Goal: Transaction & Acquisition: Book appointment/travel/reservation

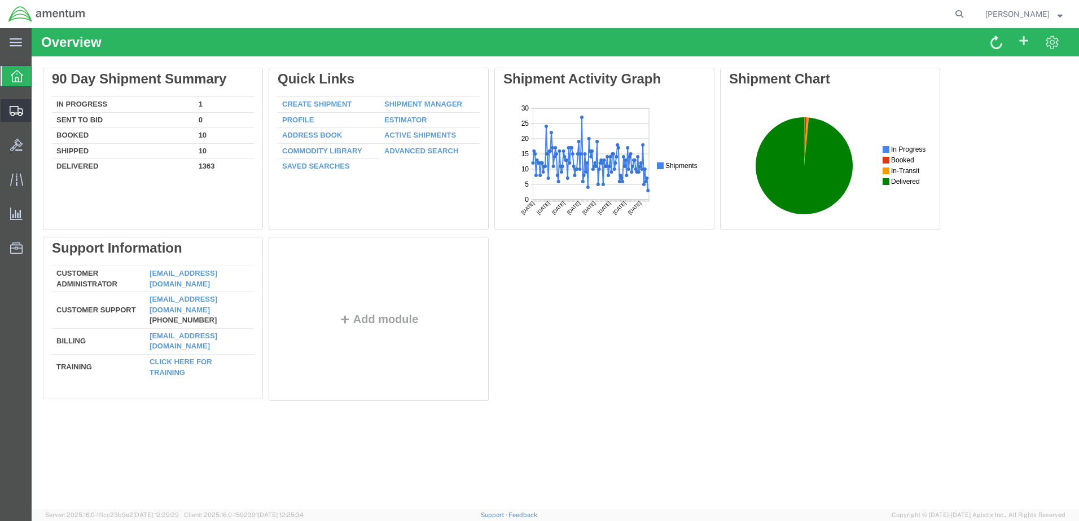
click at [0, 0] on span "Shipment Manager" at bounding box center [0, 0] width 0 height 0
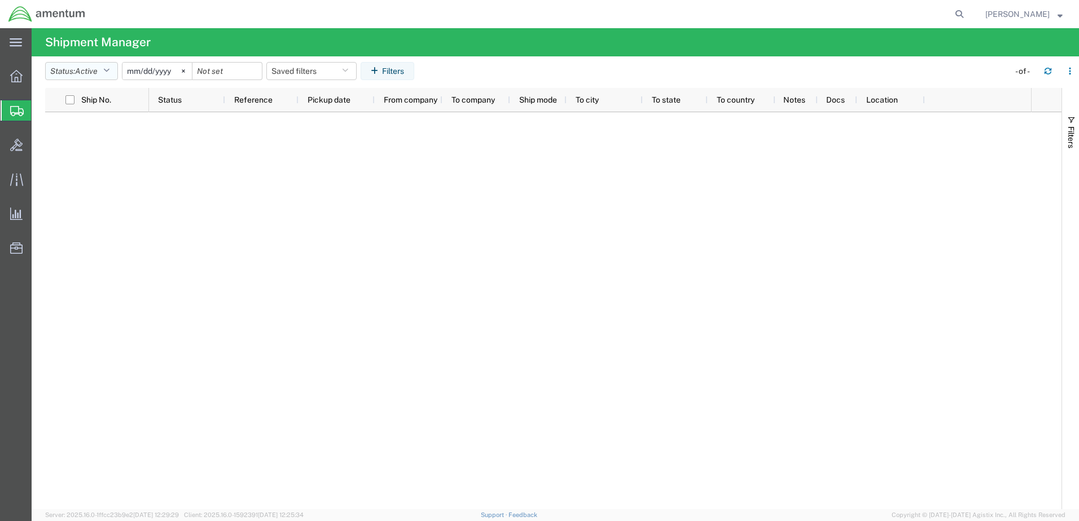
click at [113, 67] on button "Status: Active" at bounding box center [81, 71] width 73 height 18
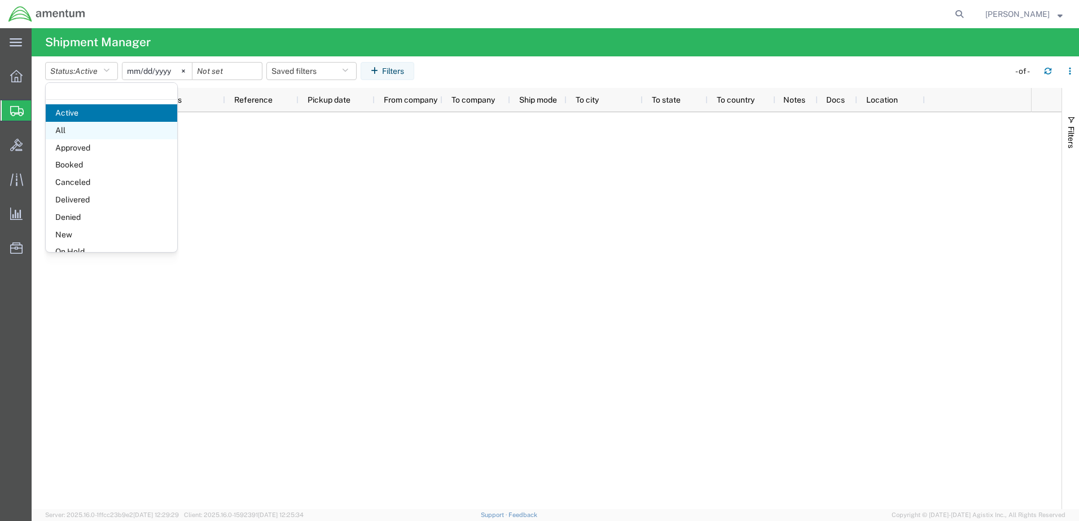
click at [78, 129] on span "All" at bounding box center [111, 130] width 131 height 17
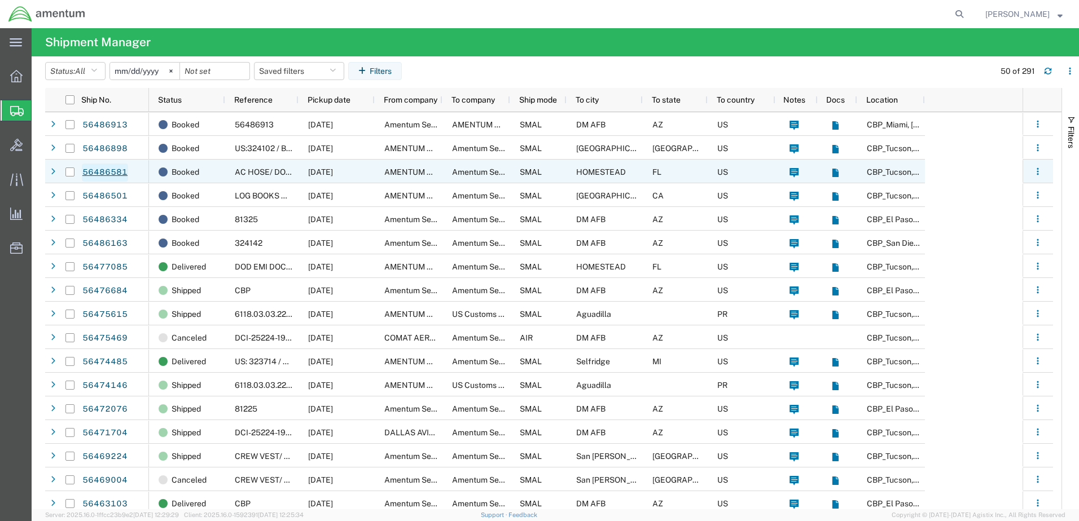
click at [95, 172] on link "56486581" at bounding box center [105, 173] width 46 height 18
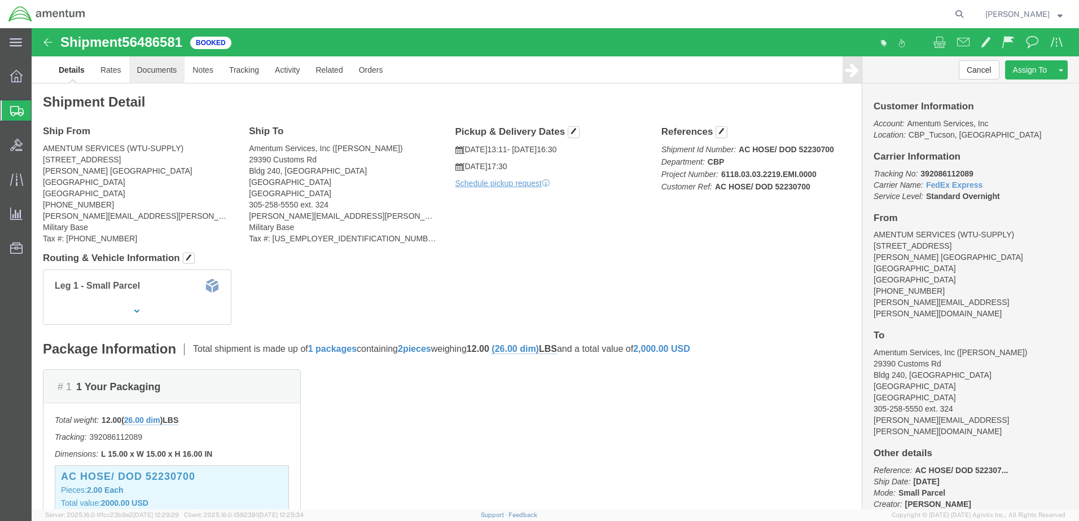
click link "Documents"
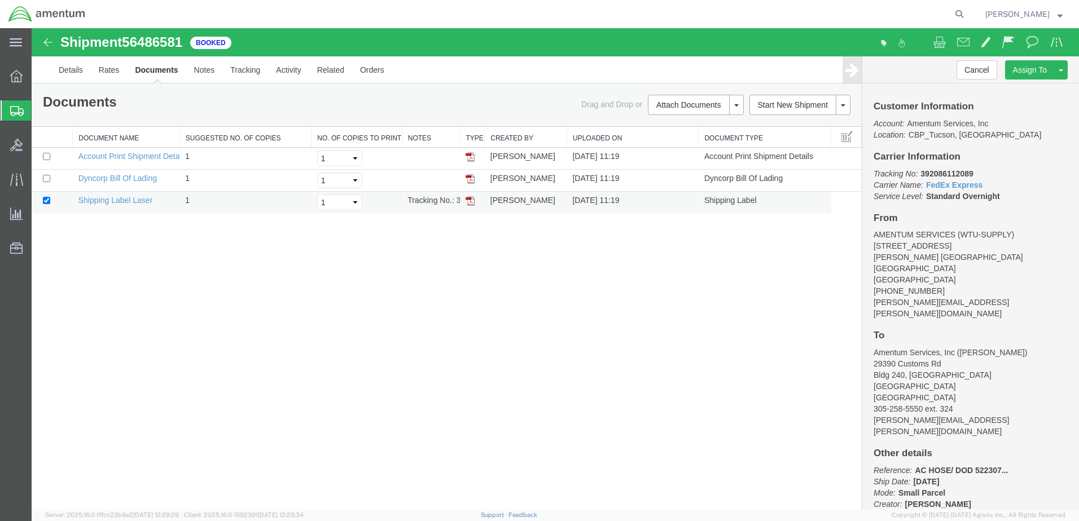
click at [469, 199] on img at bounding box center [469, 200] width 9 height 9
click at [428, 200] on td "Tracking No.: 392086112089" at bounding box center [431, 203] width 58 height 22
copy td "Tracking No.: 392086112089"
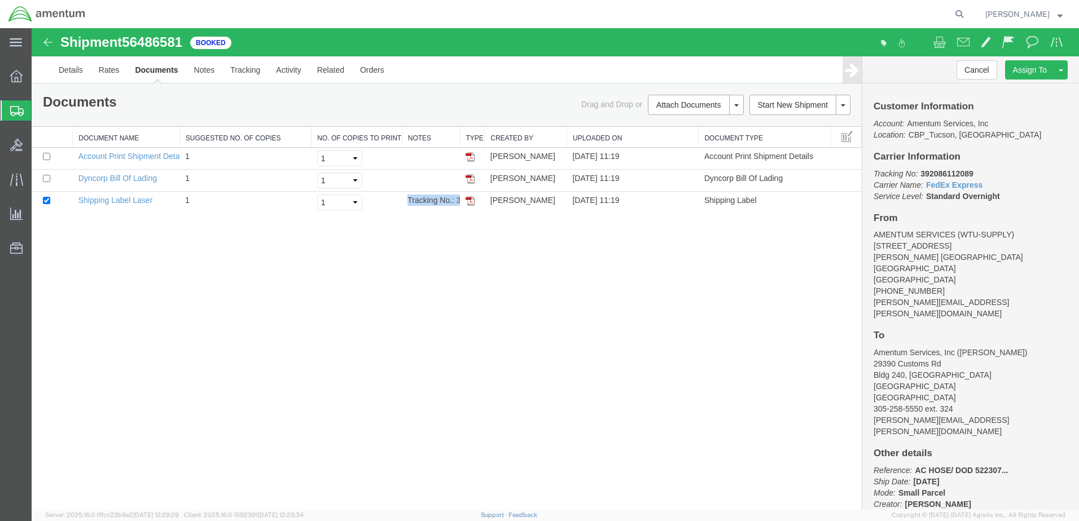
click at [47, 43] on img at bounding box center [48, 43] width 14 height 14
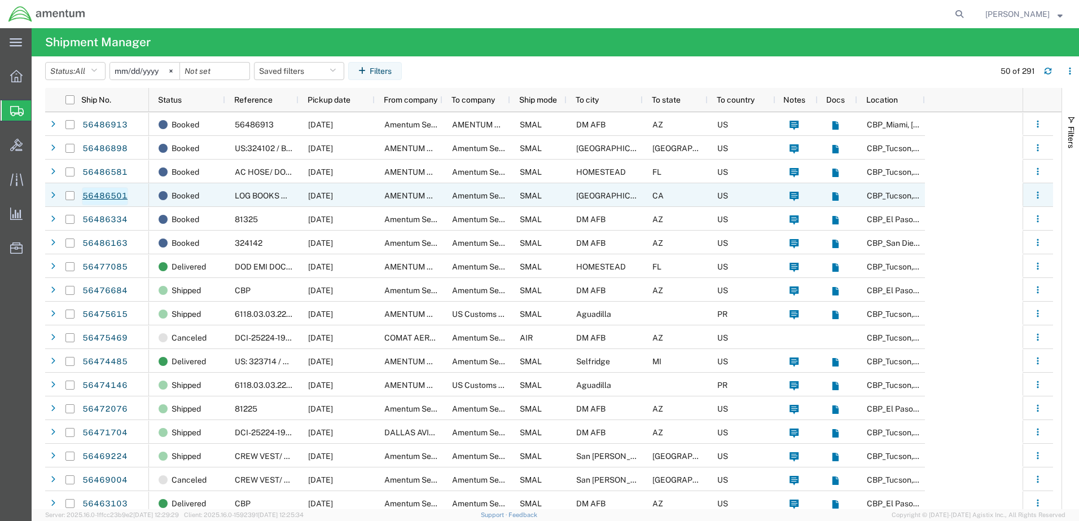
click at [108, 195] on link "56486501" at bounding box center [105, 196] width 46 height 18
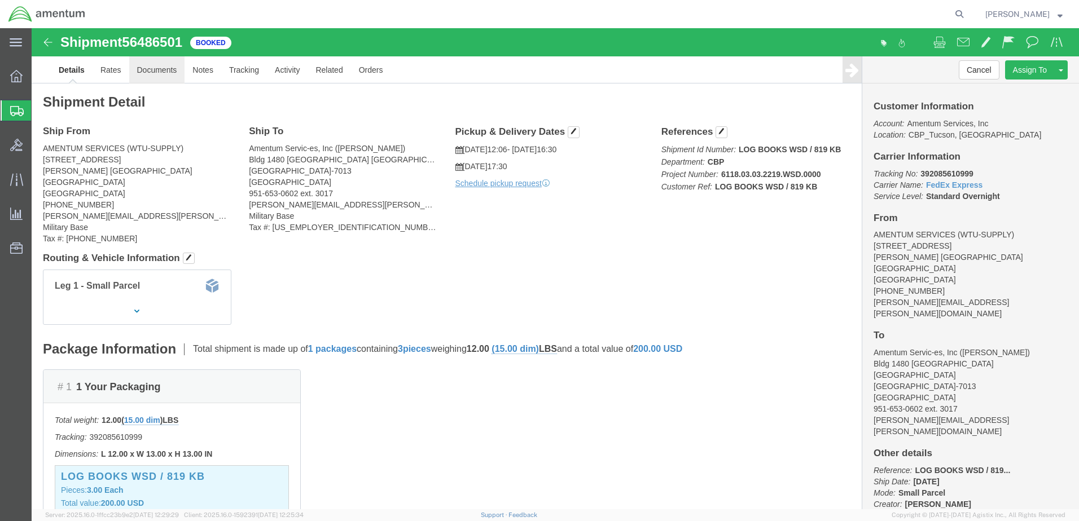
click link "Documents"
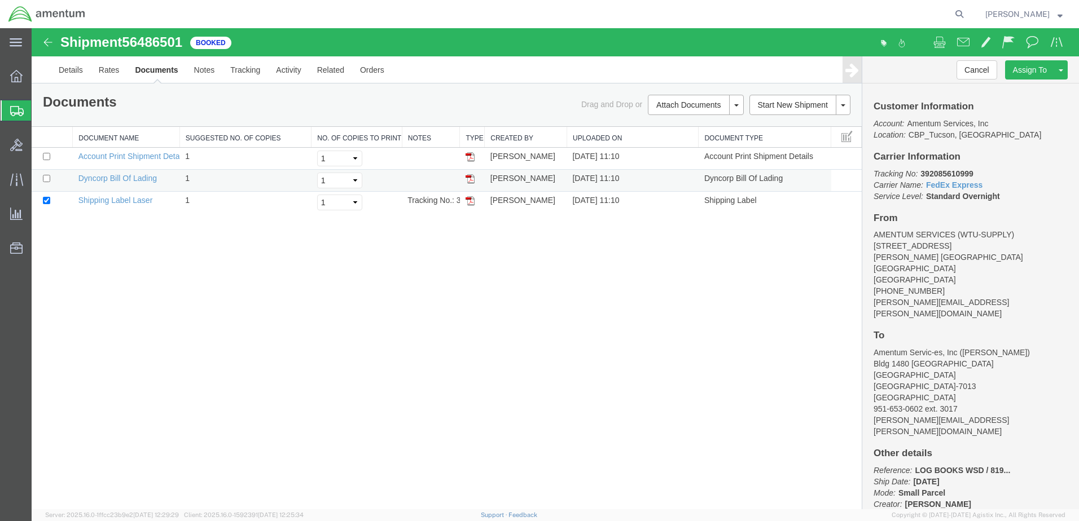
drag, startPoint x: 472, startPoint y: 202, endPoint x: 502, endPoint y: 188, distance: 33.6
click at [472, 202] on img at bounding box center [469, 200] width 9 height 9
click at [428, 201] on td "Tracking No.: 392085610999" at bounding box center [431, 203] width 58 height 22
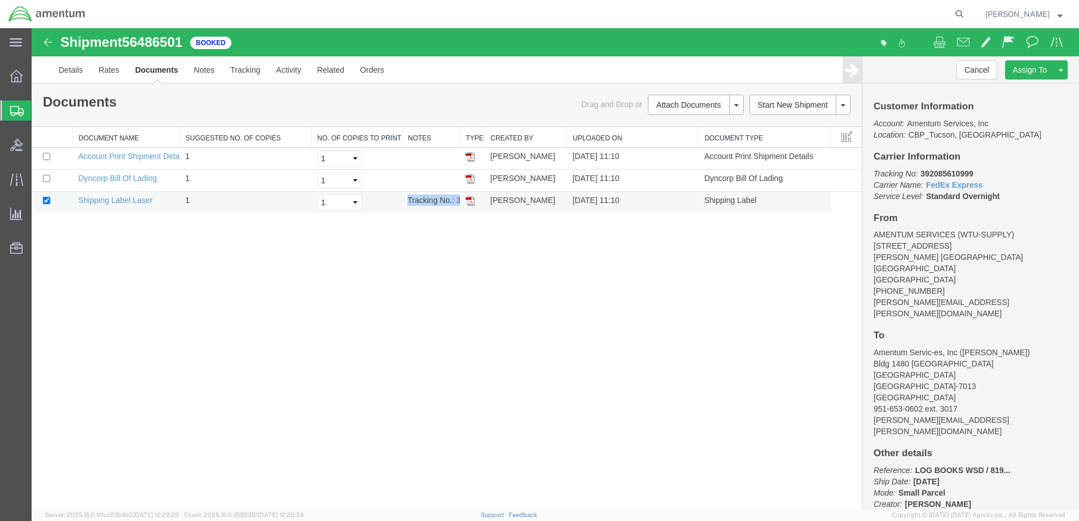
click at [428, 201] on td "Tracking No.: 392085610999" at bounding box center [431, 203] width 58 height 22
copy td "Tracking No.: 392085610999"
click at [47, 41] on img at bounding box center [48, 43] width 14 height 14
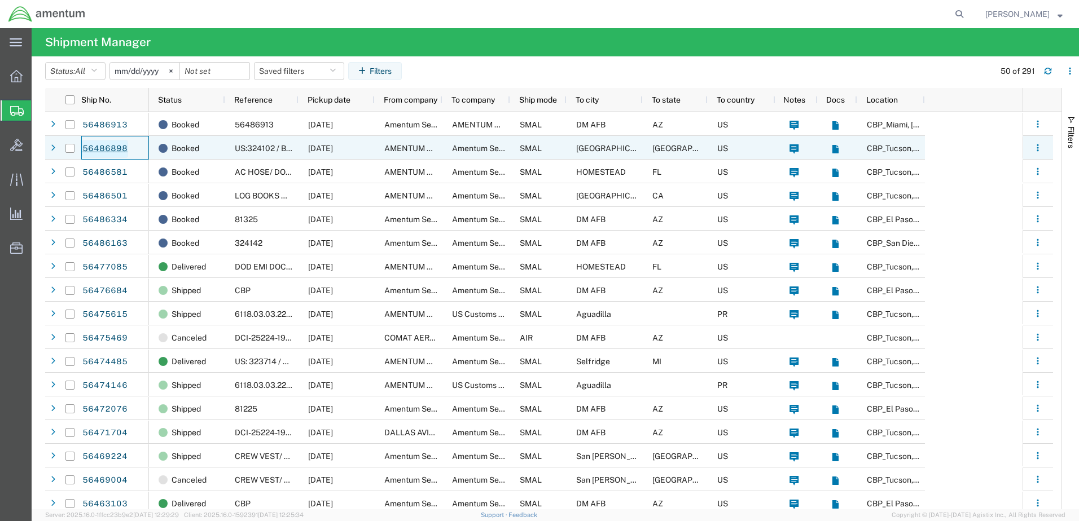
click at [112, 146] on link "56486898" at bounding box center [105, 149] width 46 height 18
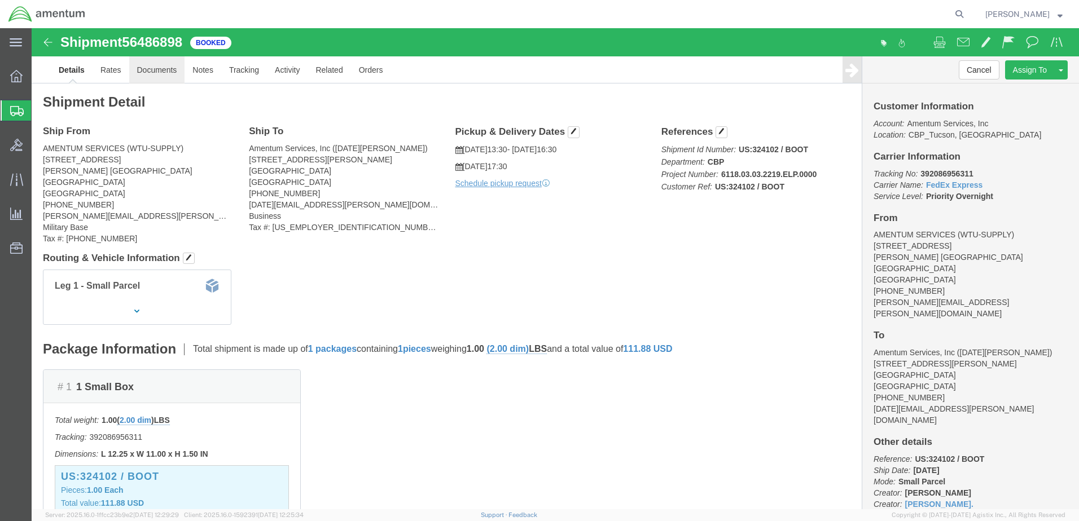
click link "Documents"
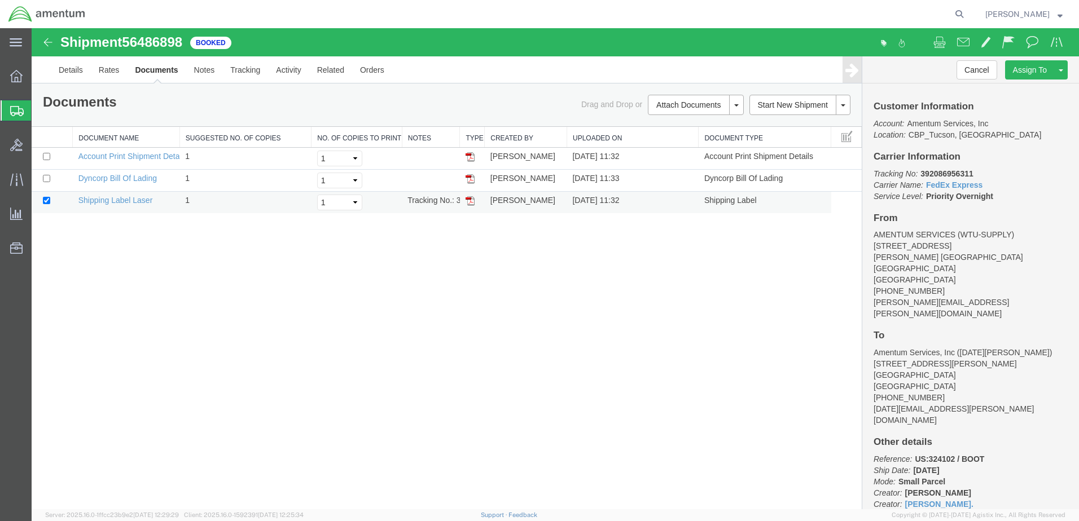
click at [469, 200] on img at bounding box center [469, 200] width 9 height 9
drag, startPoint x: 16, startPoint y: 110, endPoint x: 22, endPoint y: 109, distance: 5.7
click at [16, 110] on icon at bounding box center [17, 111] width 14 height 10
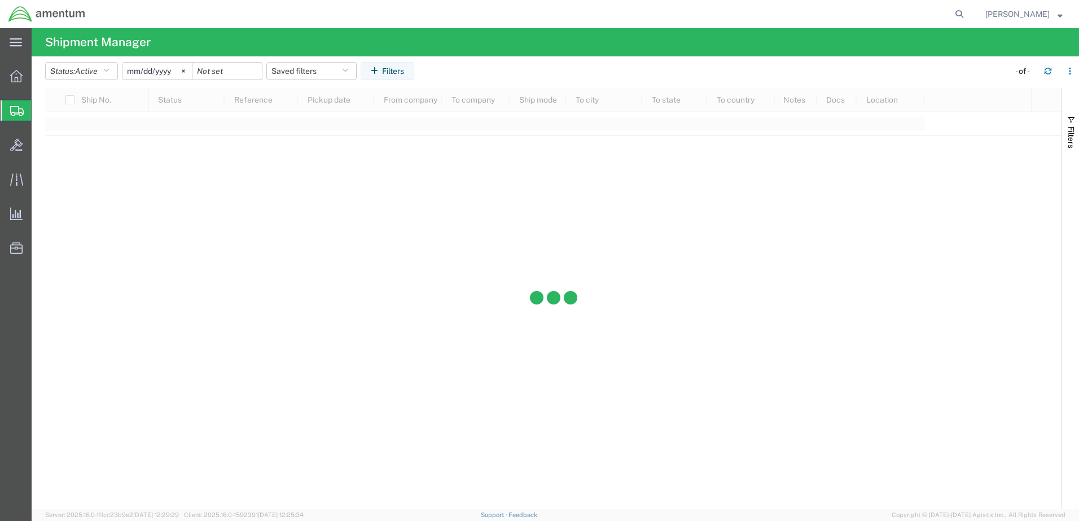
click at [0, 0] on span "Create from Template" at bounding box center [0, 0] width 0 height 0
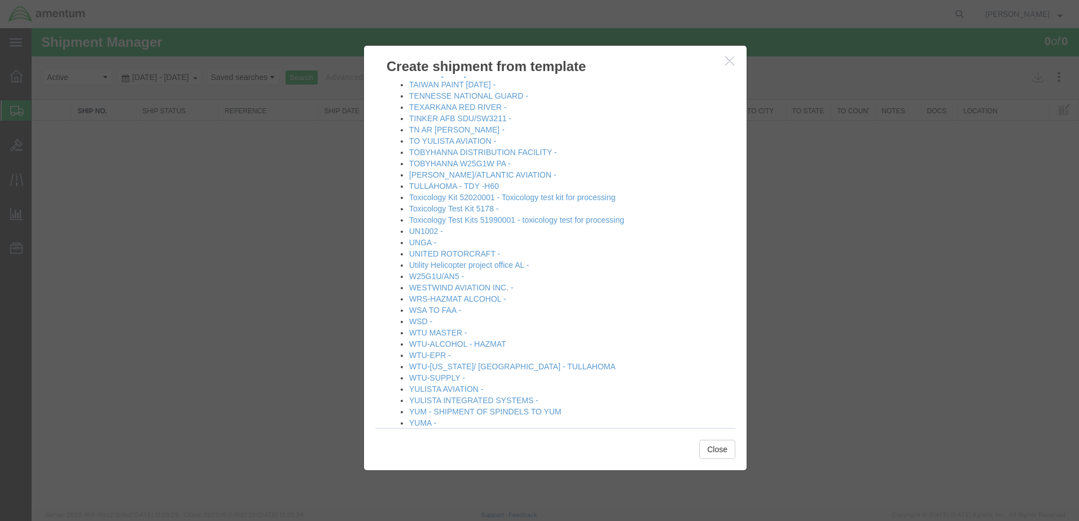
scroll to position [1270, 0]
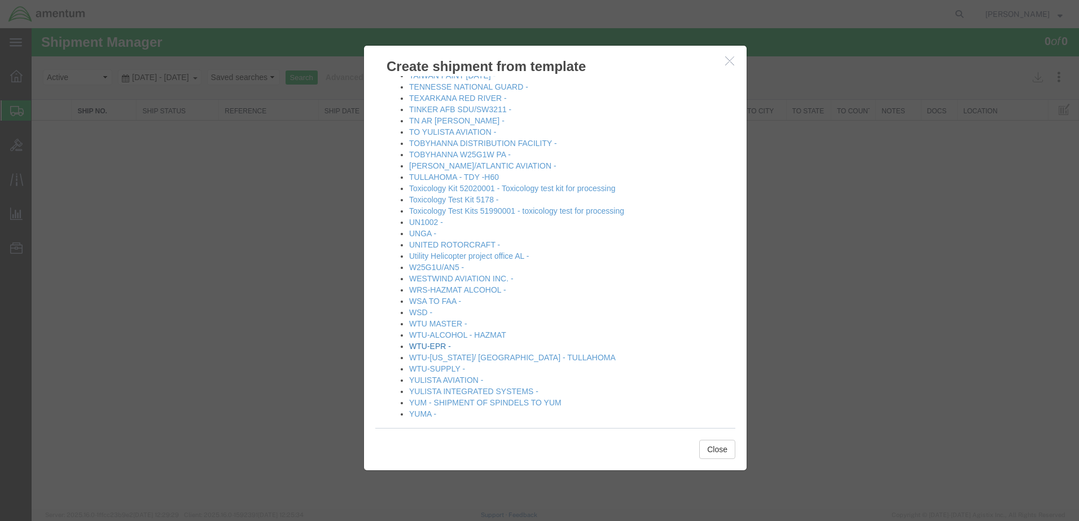
click at [424, 342] on link "WTU-EPR -" at bounding box center [430, 346] width 42 height 9
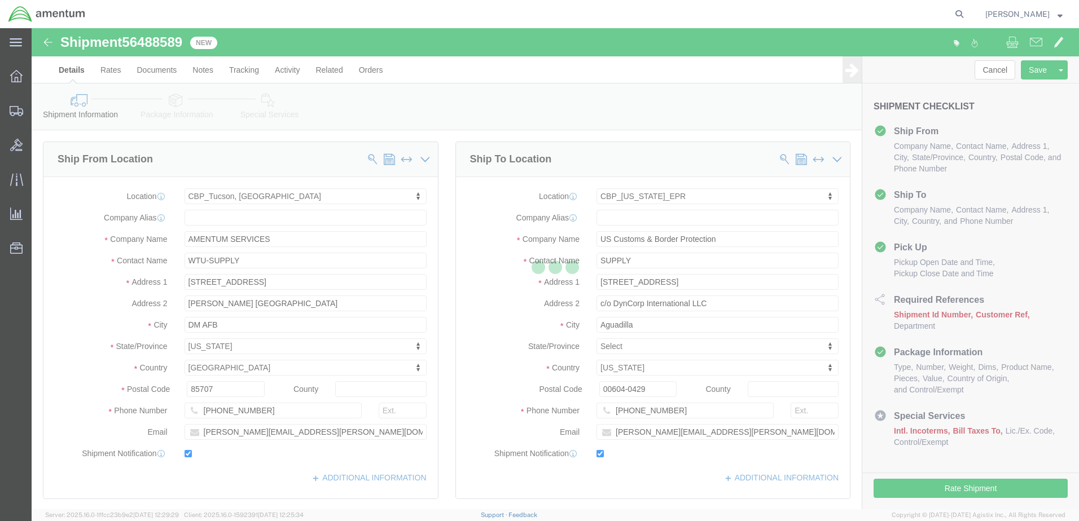
select select "49949"
select select "49933"
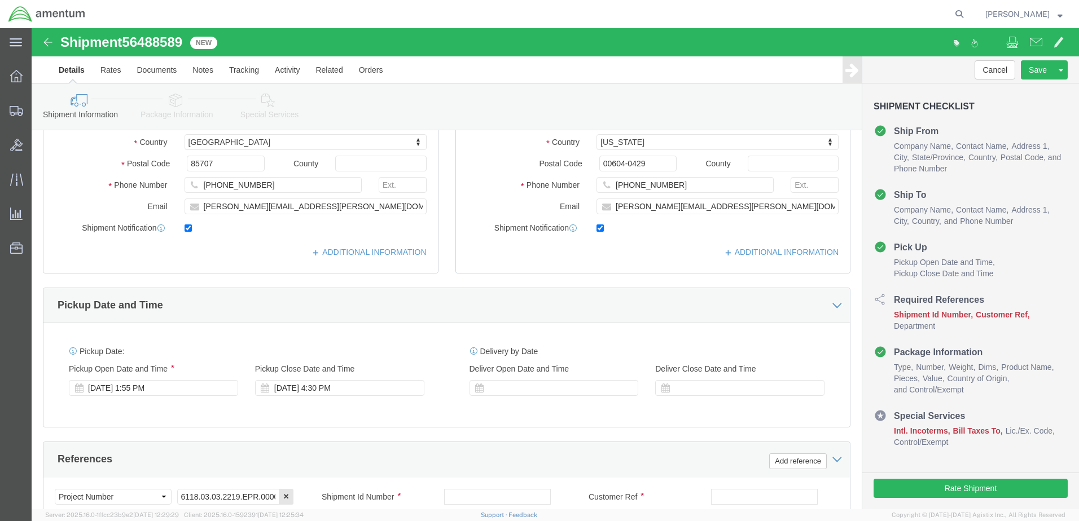
scroll to position [282, 0]
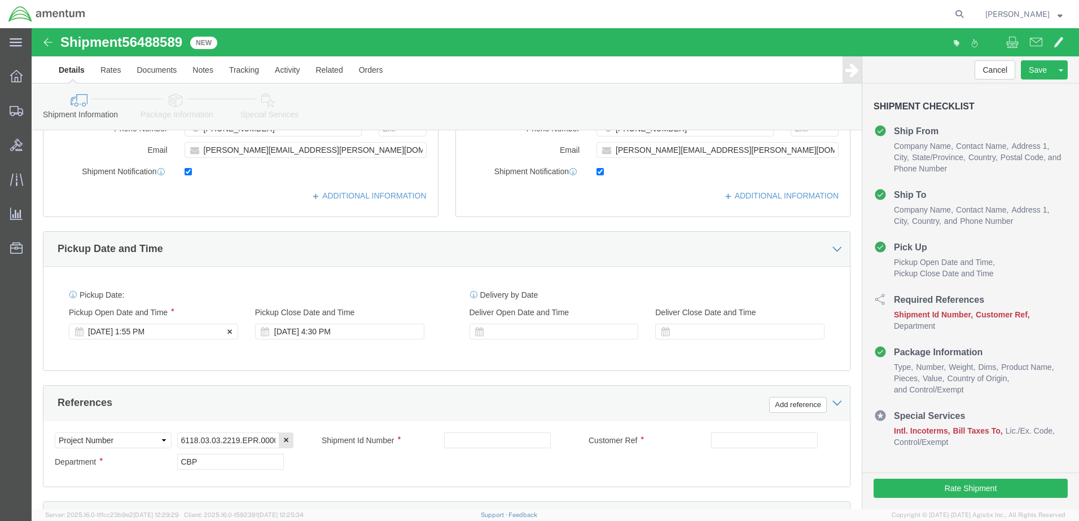
click div "[DATE] 1:55 PM"
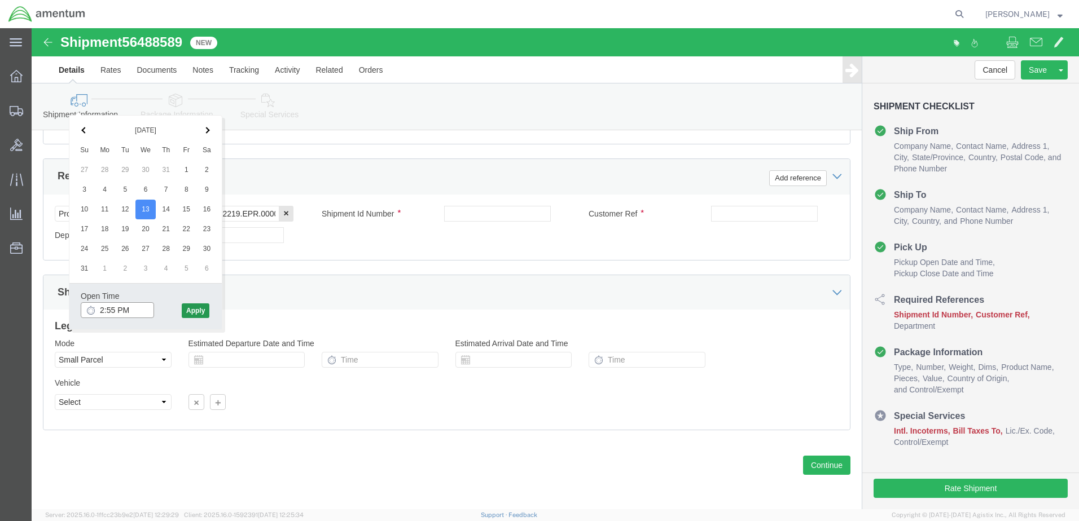
type input "2:55 PM"
click button "Apply"
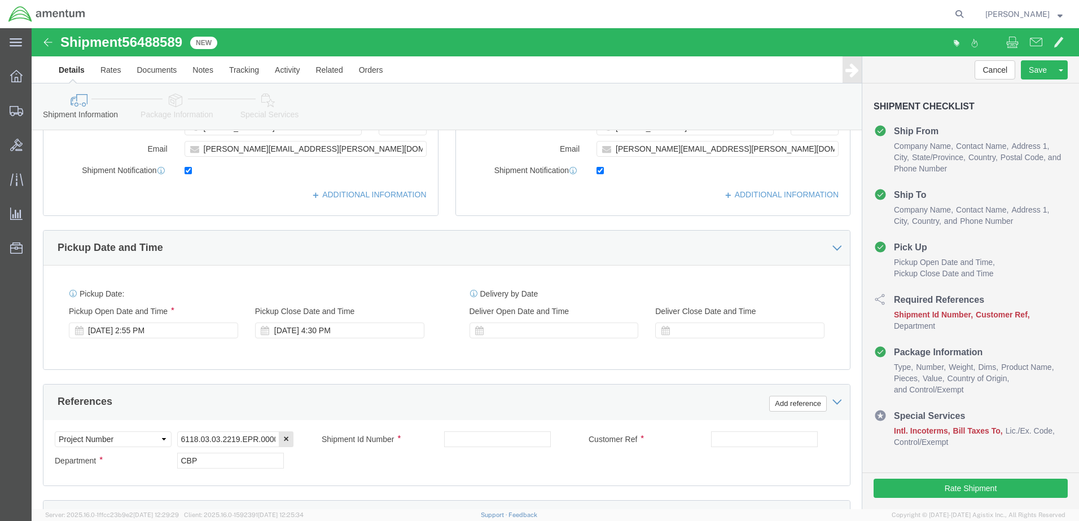
click div
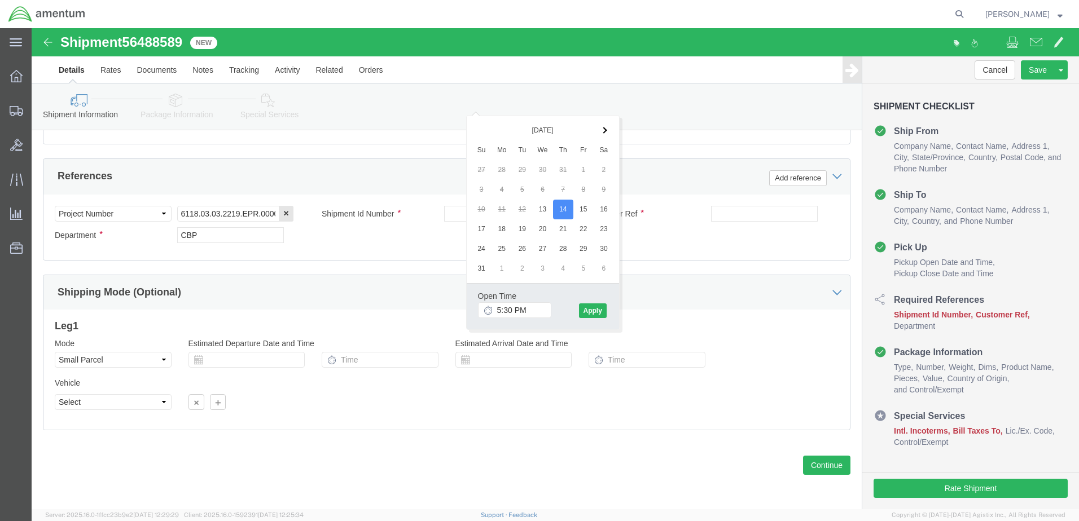
drag, startPoint x: 532, startPoint y: 183, endPoint x: 580, endPoint y: 275, distance: 104.0
drag, startPoint x: 562, startPoint y: 279, endPoint x: 476, endPoint y: 273, distance: 86.0
click button "Apply"
click input "text"
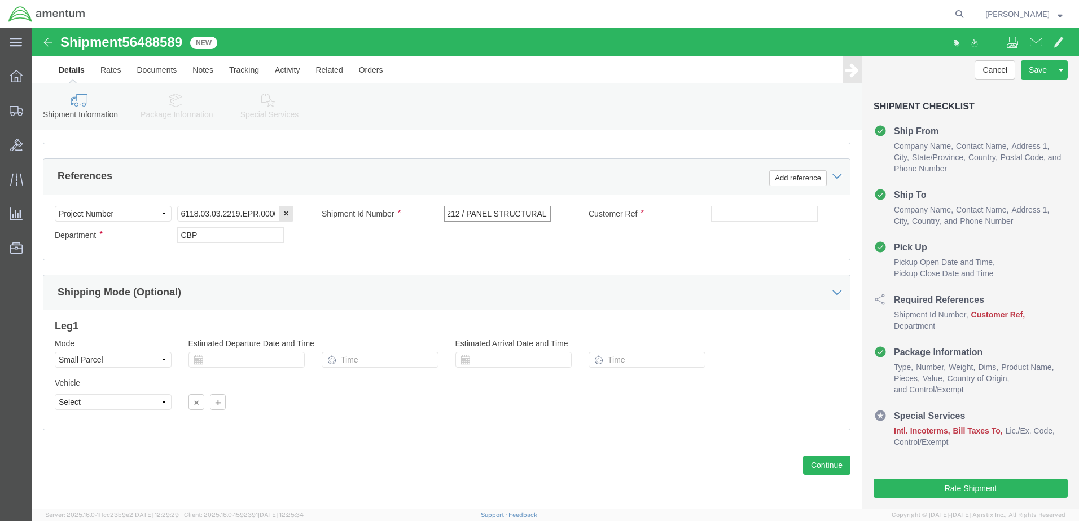
scroll to position [0, 32]
type input "US:324212 / PANEL STRUCTURAL"
click input "text"
paste input "Tracking No.: 392085610999"
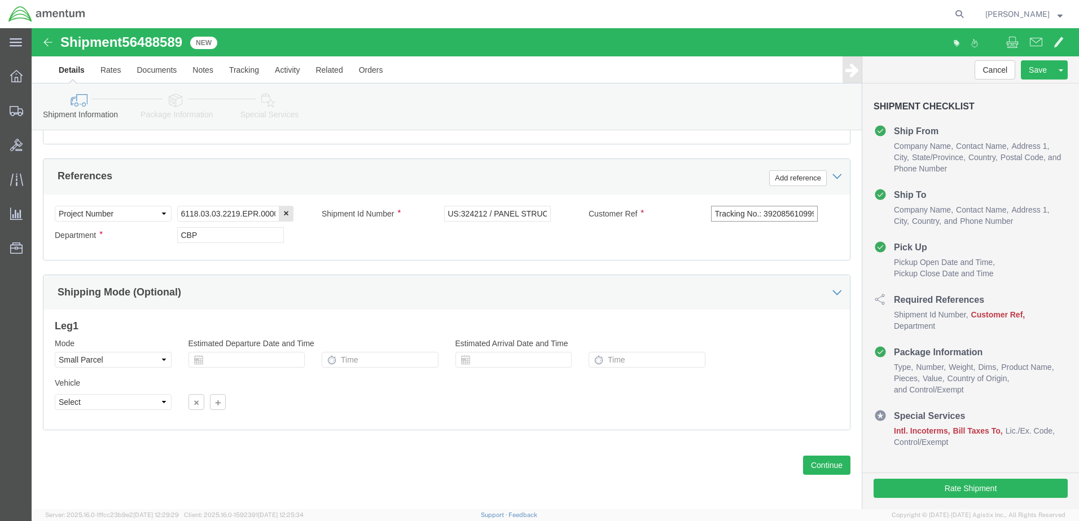
scroll to position [0, 27]
type input "Tracking No.: 392085610999"
drag, startPoint x: 790, startPoint y: 174, endPoint x: 529, endPoint y: 192, distance: 262.4
click div "Please fix the following errors Ship From Location Location [GEOGRAPHIC_DATA], …"
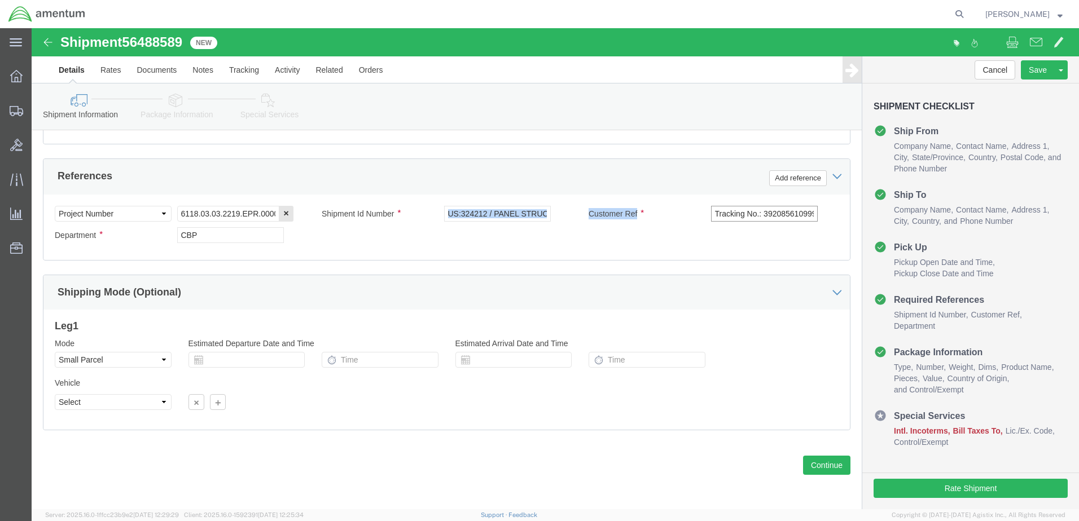
click input "Tracking No.: 392085610999"
drag, startPoint x: 678, startPoint y: 187, endPoint x: 818, endPoint y: 179, distance: 140.7
click div "Please fix the following errors Ship From Location Location [GEOGRAPHIC_DATA], …"
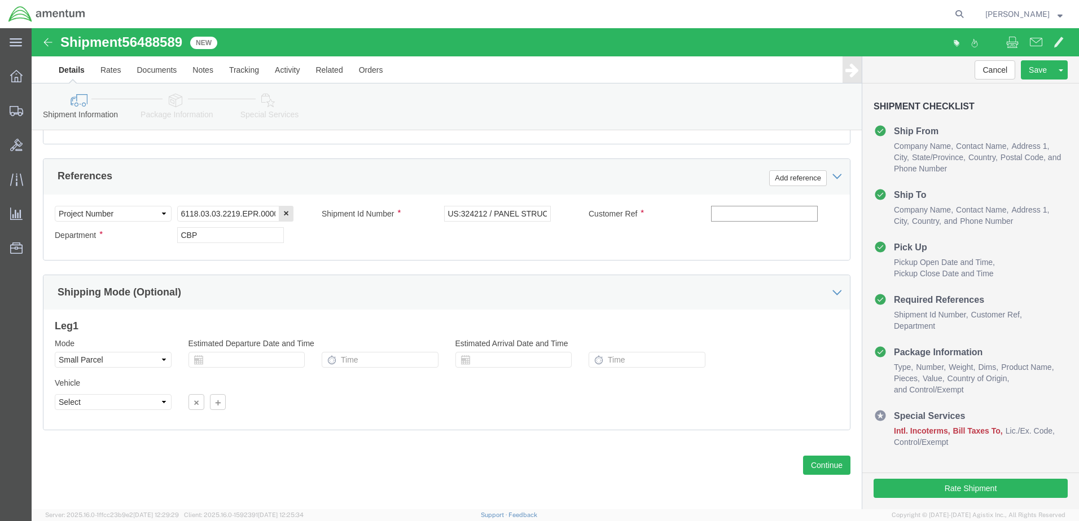
scroll to position [0, 0]
click input "US:324212 / PANEL STRUCTURAL"
drag, startPoint x: 465, startPoint y: 189, endPoint x: 459, endPoint y: 183, distance: 8.0
click input "US:324212 / PANEL STRUCTURAL"
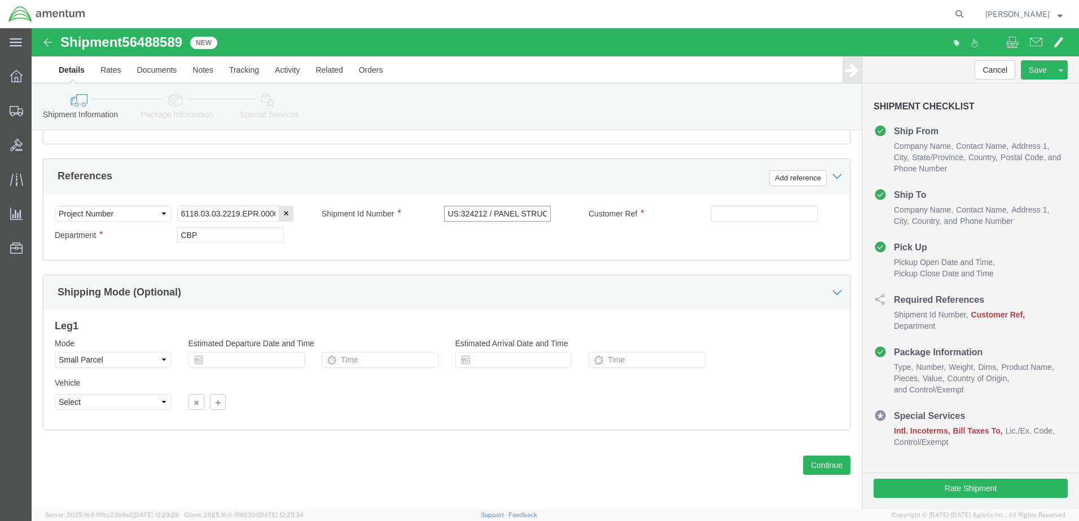
click input "US:324212 / PANEL STRUCTURAL"
click input "text"
paste input "US:324212 / PANEL STRUCTURAL"
type input "US:324212 / PANEL STRUCTURAL"
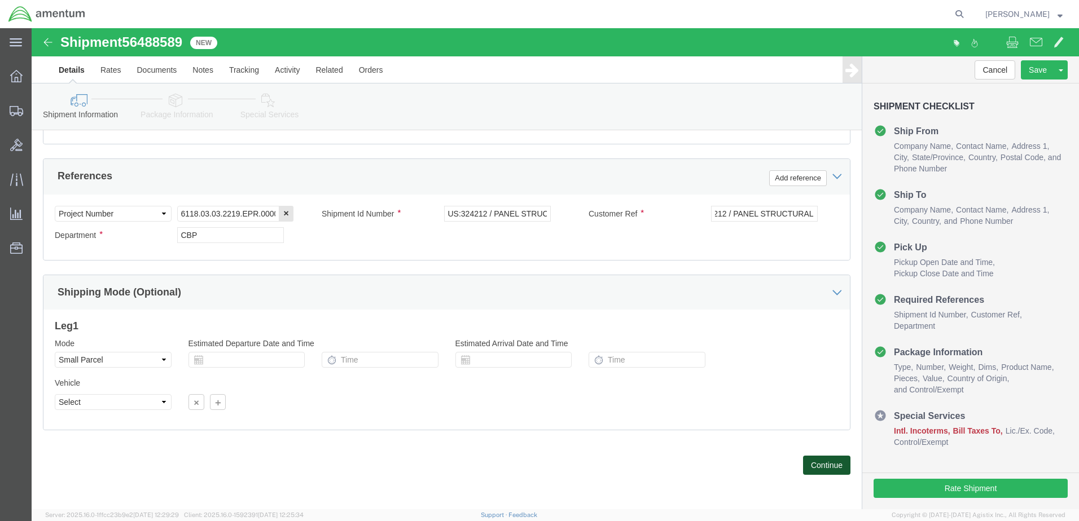
scroll to position [0, 0]
click button "Continue"
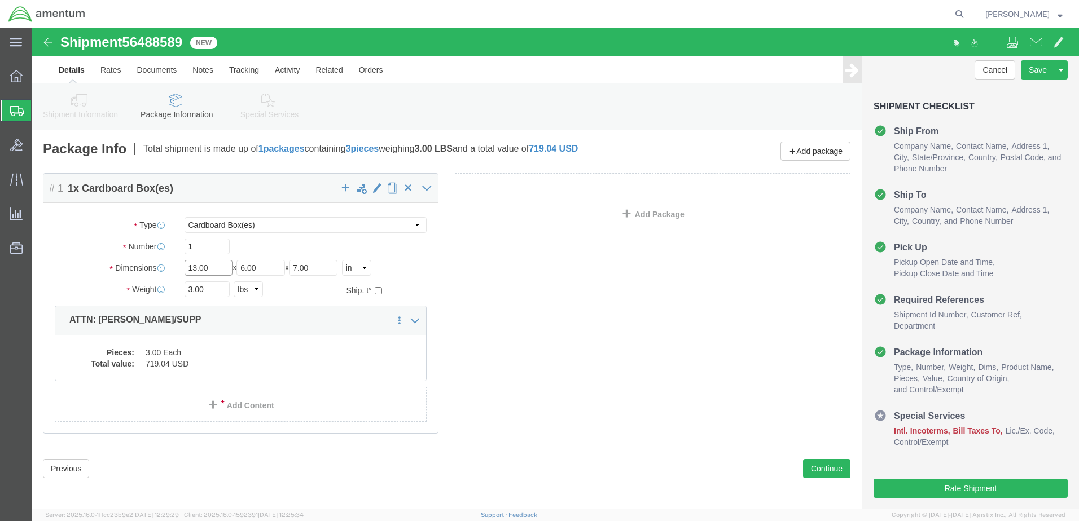
drag, startPoint x: 191, startPoint y: 241, endPoint x: 50, endPoint y: 238, distance: 141.1
click div "Dimensions Length 13.00 x Width 6.00 x Height 7.00 Select cm ft in"
type input "21"
type input "52"
type input "3"
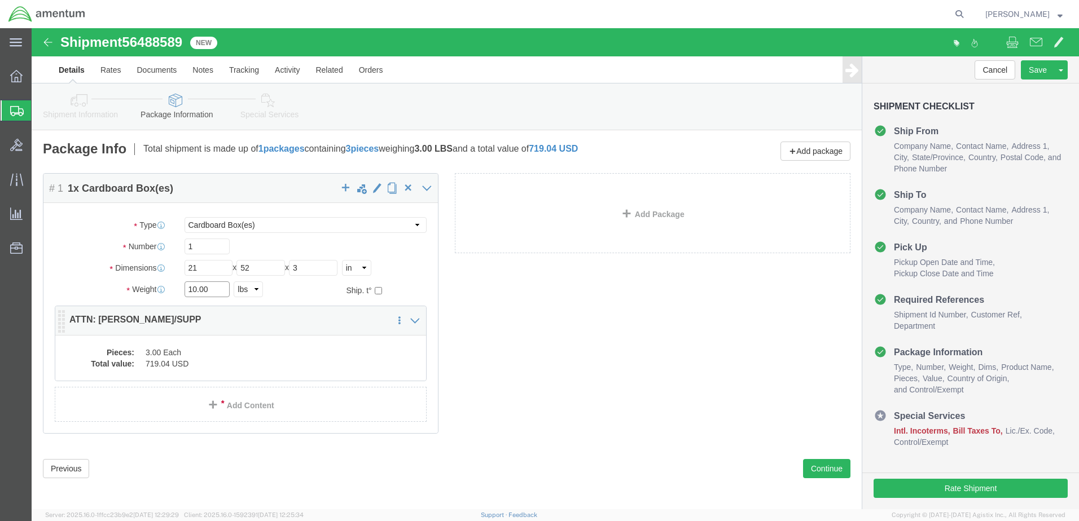
type input "10.00"
click dd "3.00 Each"
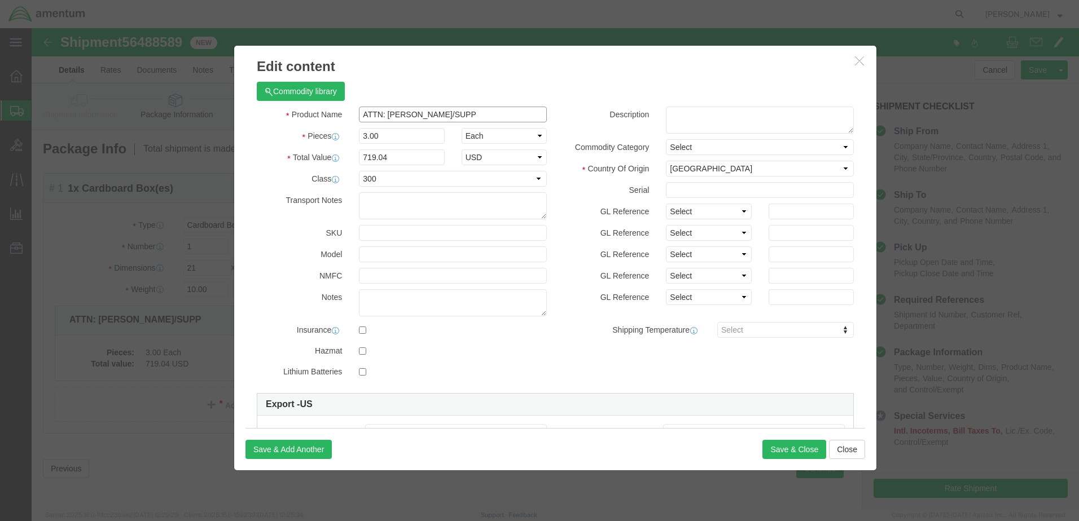
drag, startPoint x: 436, startPoint y: 87, endPoint x: 148, endPoint y: 91, distance: 288.4
click div "Commodity library Product Name ATTN: [PERSON_NAME]/SUPP Pieces 3.00 Select Bag …"
paste input "US:324212 / PANEL STRUCTURAL"
type input "US:324212 / PANEL STRUCTURAL"
type input "1.00"
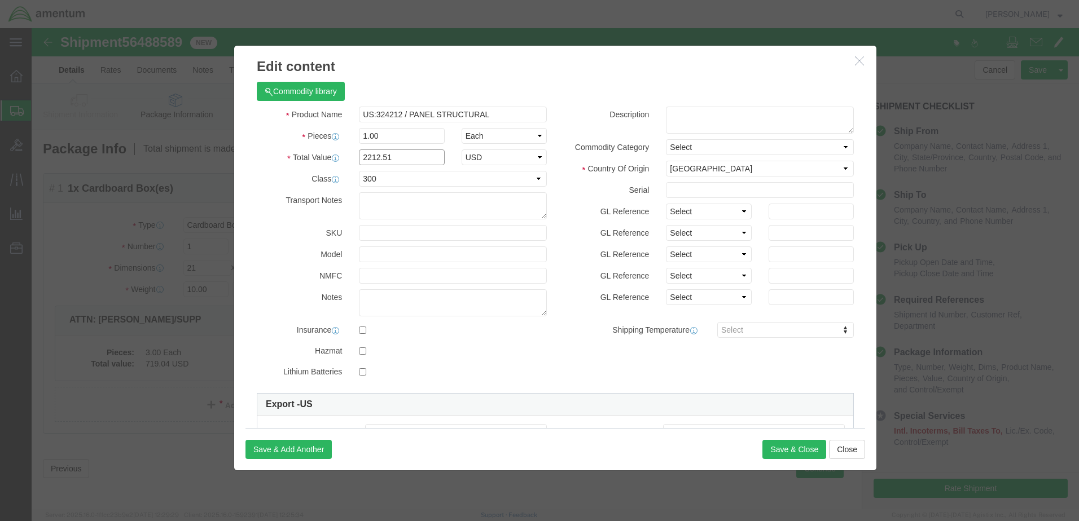
type input "2212.51"
click select "Select 50 55 60 65 70 85 92.5 100 125 175 250 300 400"
select select "175"
click select "Select 50 55 60 65 70 85 92.5 100 125 175 250 300 400"
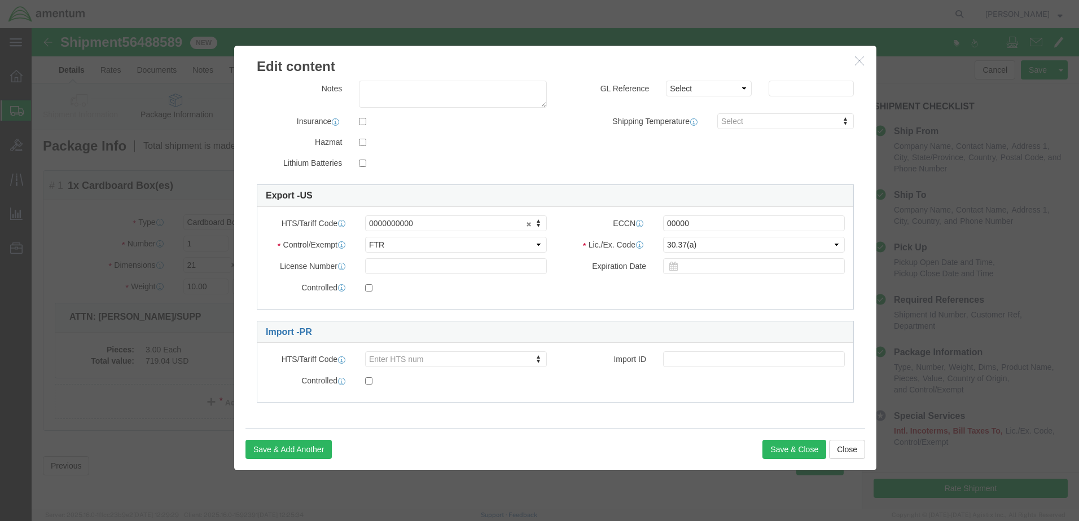
scroll to position [3, 0]
click button "Save & Close"
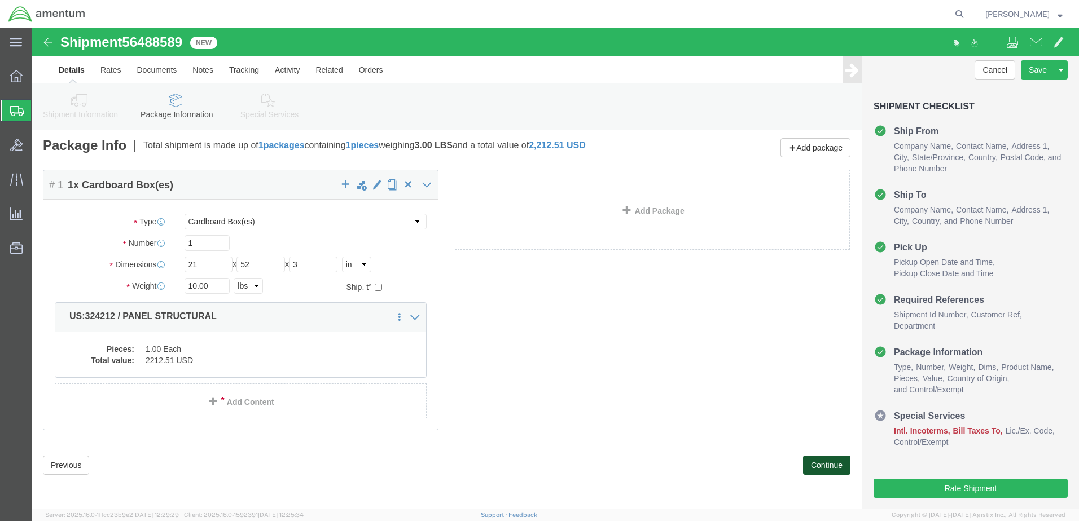
click button "Continue"
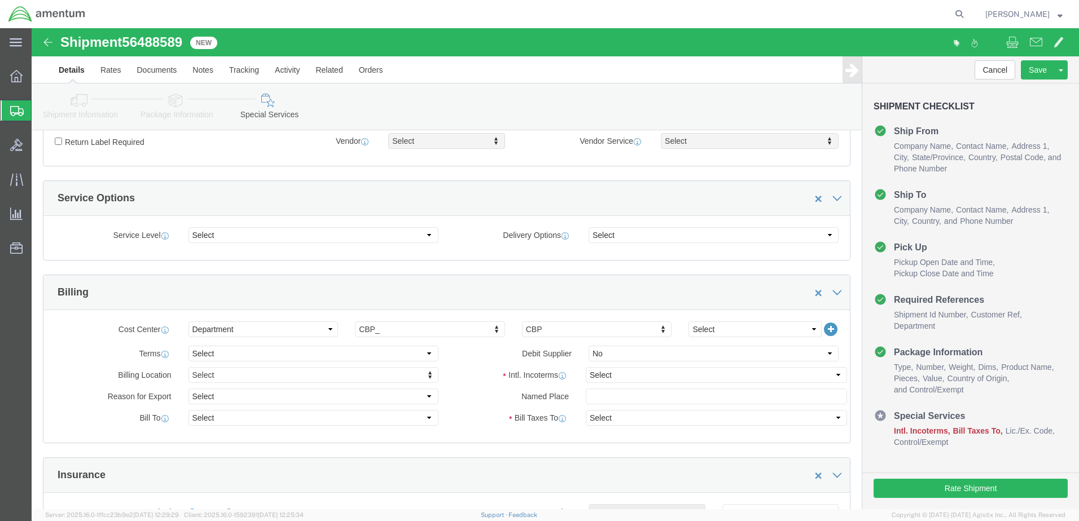
scroll to position [355, 0]
click select "Select Carriage Insurance Paid Carriage Paid To Cost and Freight Cost Insurance…"
select select "DDP"
click select "Select Carriage Insurance Paid Carriage Paid To Cost and Freight Cost Insurance…"
select select "SHIP"
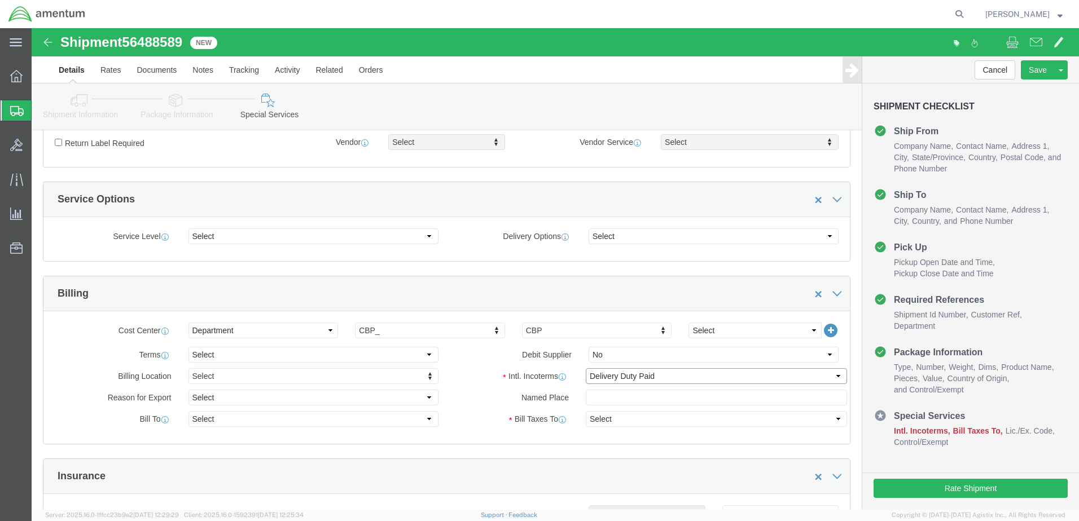
select select "SHIP"
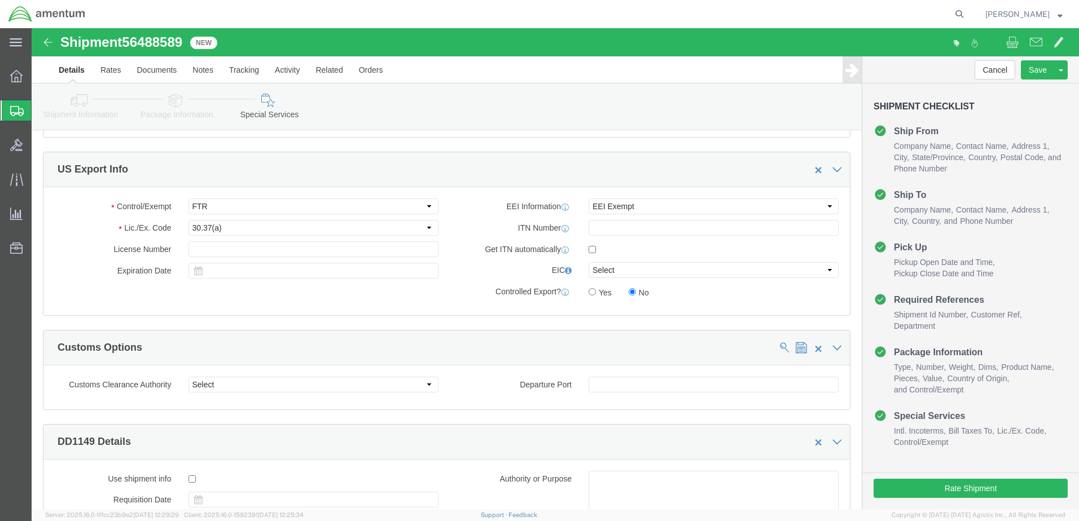
scroll to position [920, 0]
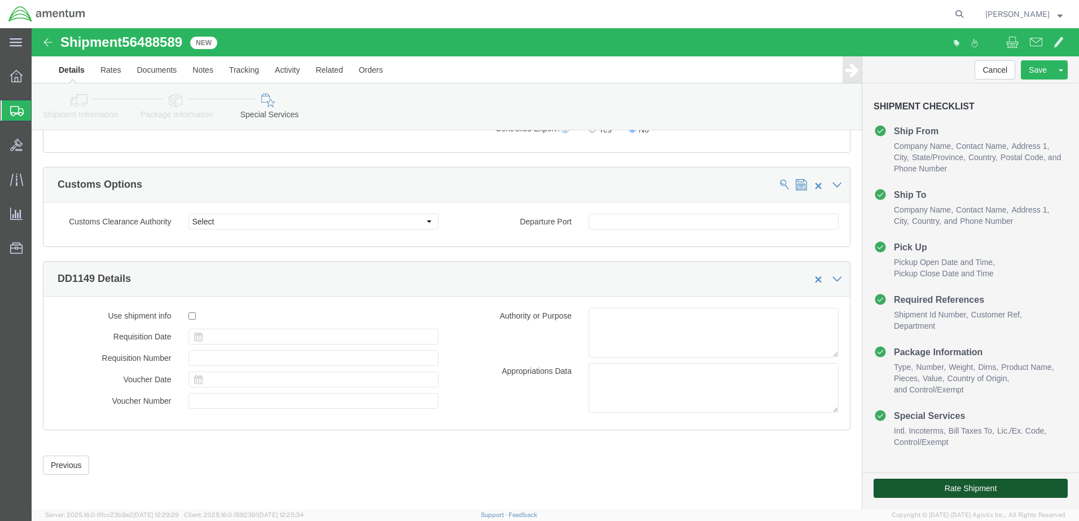
drag, startPoint x: 910, startPoint y: 463, endPoint x: 937, endPoint y: 485, distance: 35.3
click button "Rate Shipment"
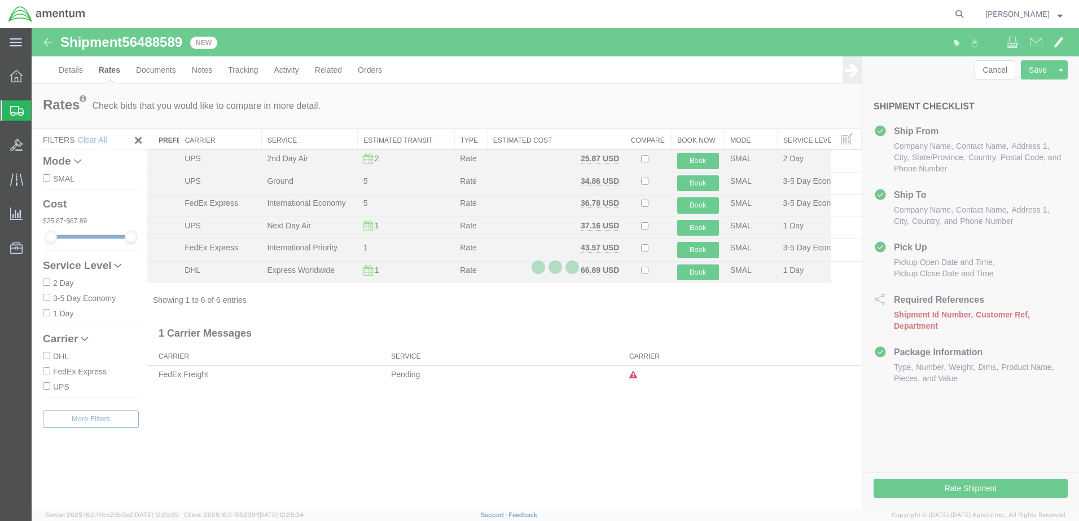
scroll to position [0, 0]
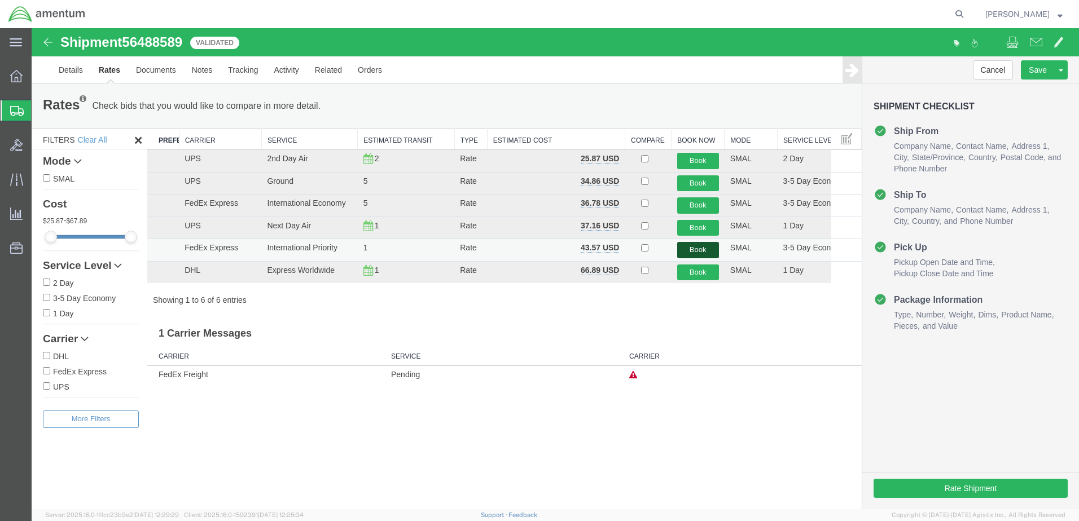
click at [697, 252] on button "Book" at bounding box center [698, 250] width 42 height 16
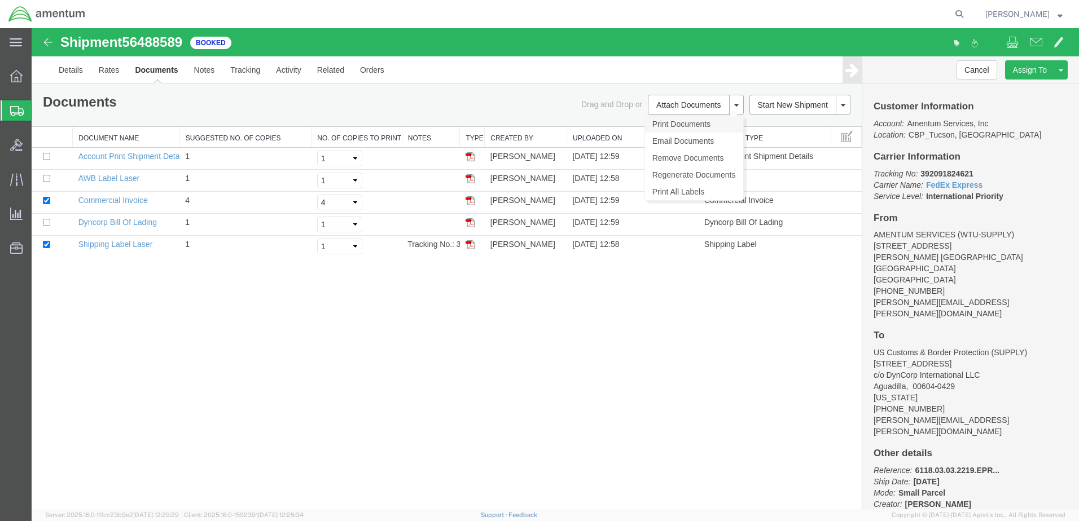
click at [678, 127] on link "Print Documents" at bounding box center [694, 124] width 98 height 17
